Goal: Information Seeking & Learning: Learn about a topic

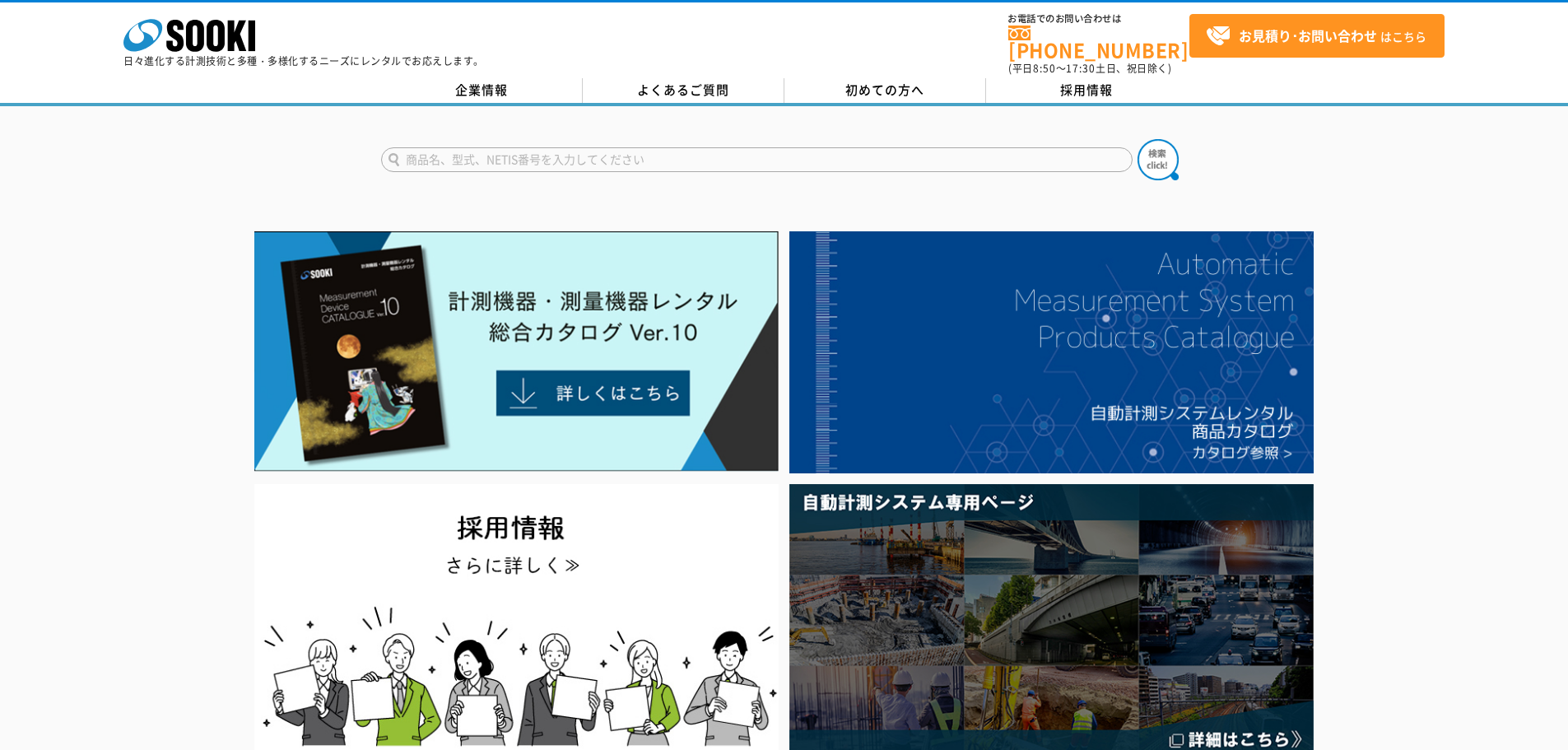
click at [514, 147] on input "text" at bounding box center [758, 159] width 752 height 24
type input "ｸﾚｰﾝｽｹｰﾙ"
click at [1137, 139] on button at bounding box center [1158, 160] width 41 height 41
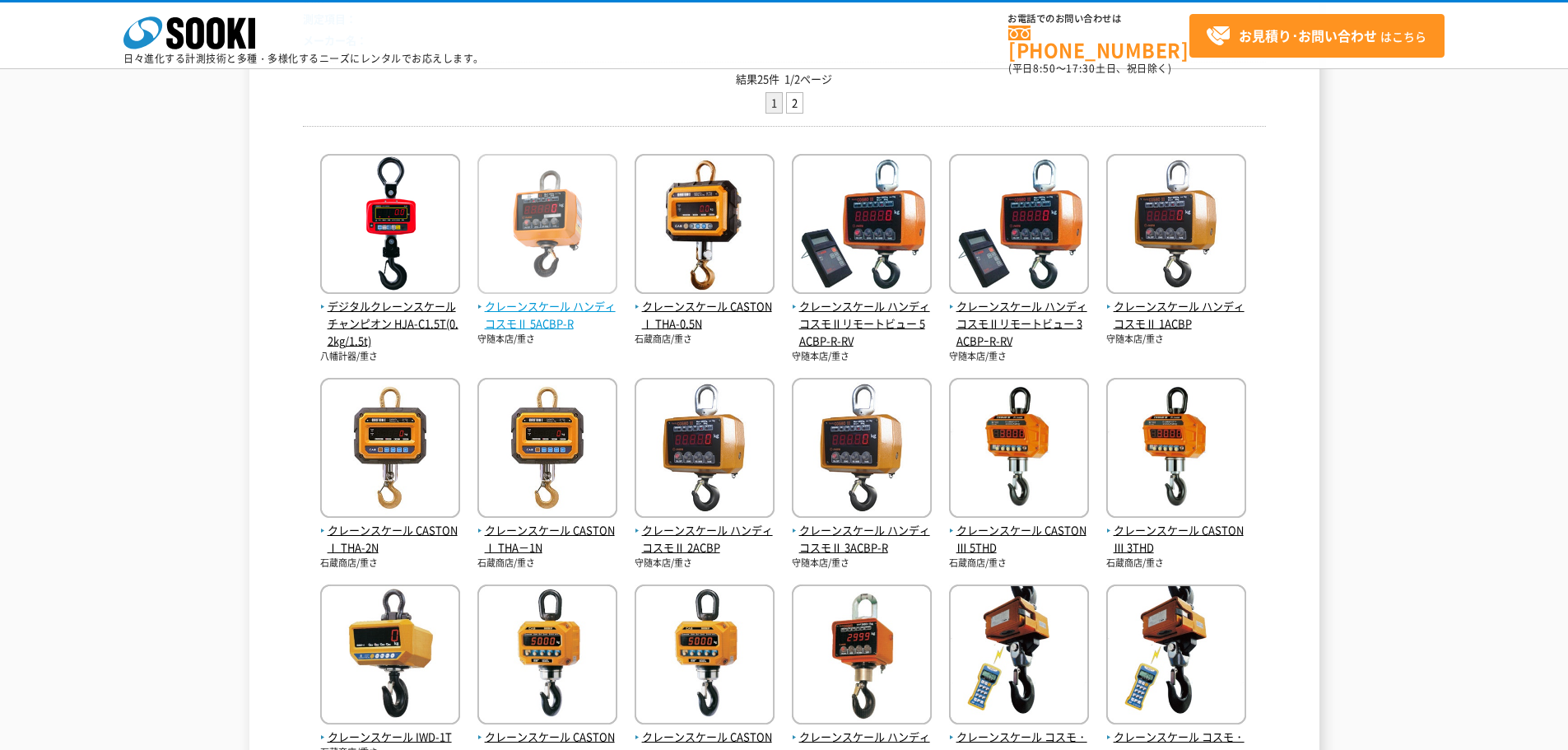
scroll to position [82, 0]
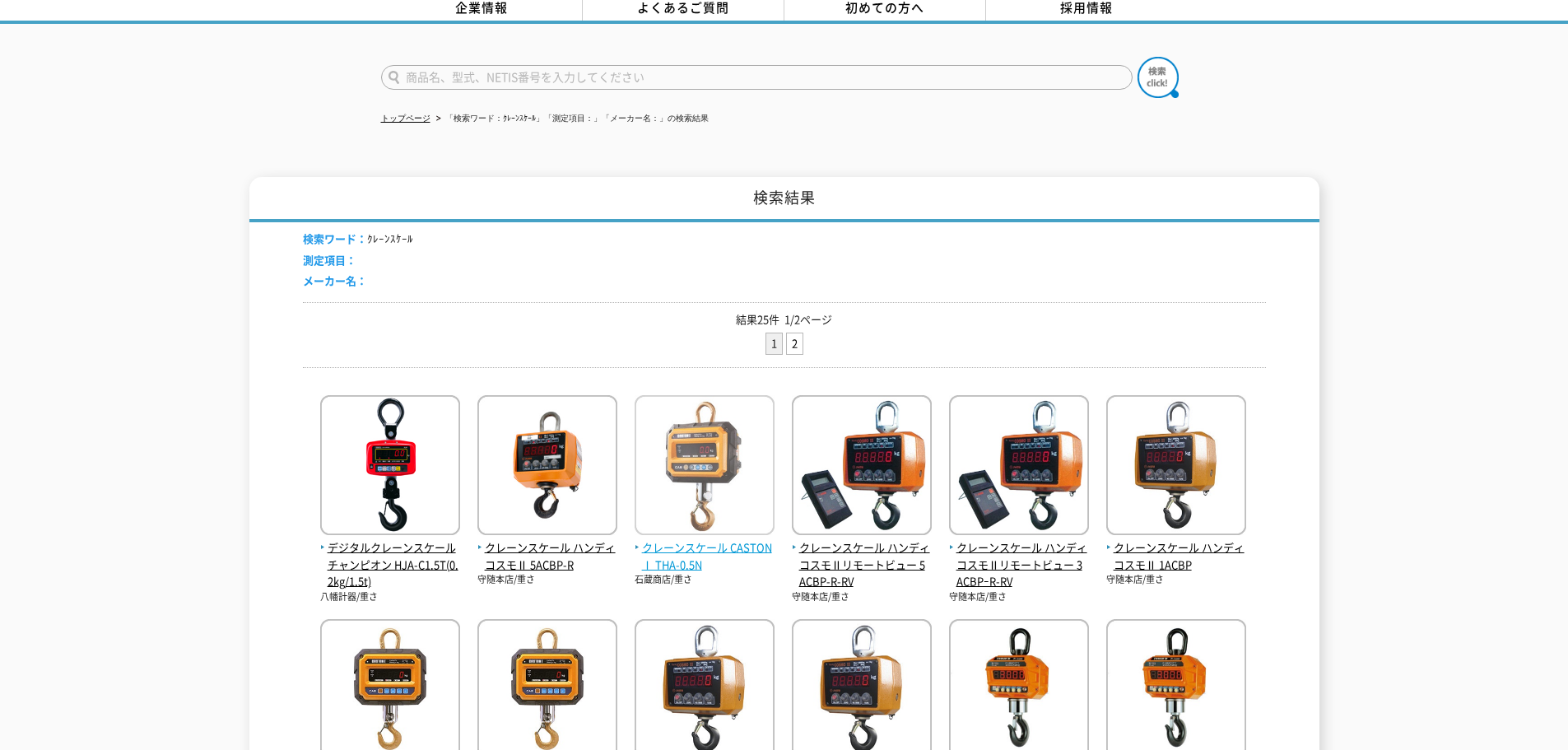
click at [685, 546] on span "クレーンスケール CASTONⅠ THA-0.5N" at bounding box center [705, 556] width 140 height 35
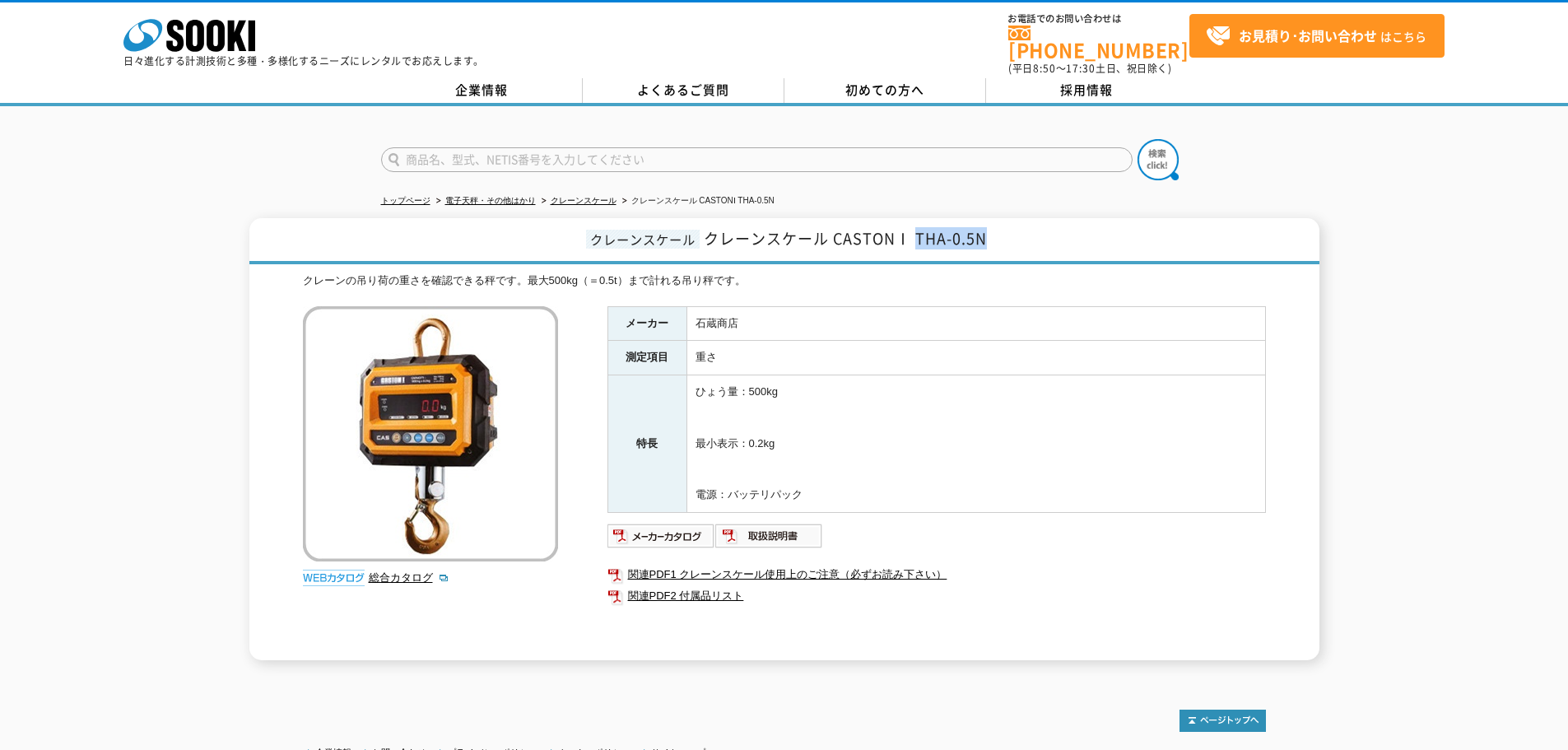
drag, startPoint x: 917, startPoint y: 229, endPoint x: 427, endPoint y: 8, distance: 537.5
click at [1041, 220] on h1 "クレーンスケール クレーンスケール CASTONⅠ THA-0.5N" at bounding box center [785, 241] width 1070 height 46
copy span "THA-0.5N"
